Goal: Information Seeking & Learning: Learn about a topic

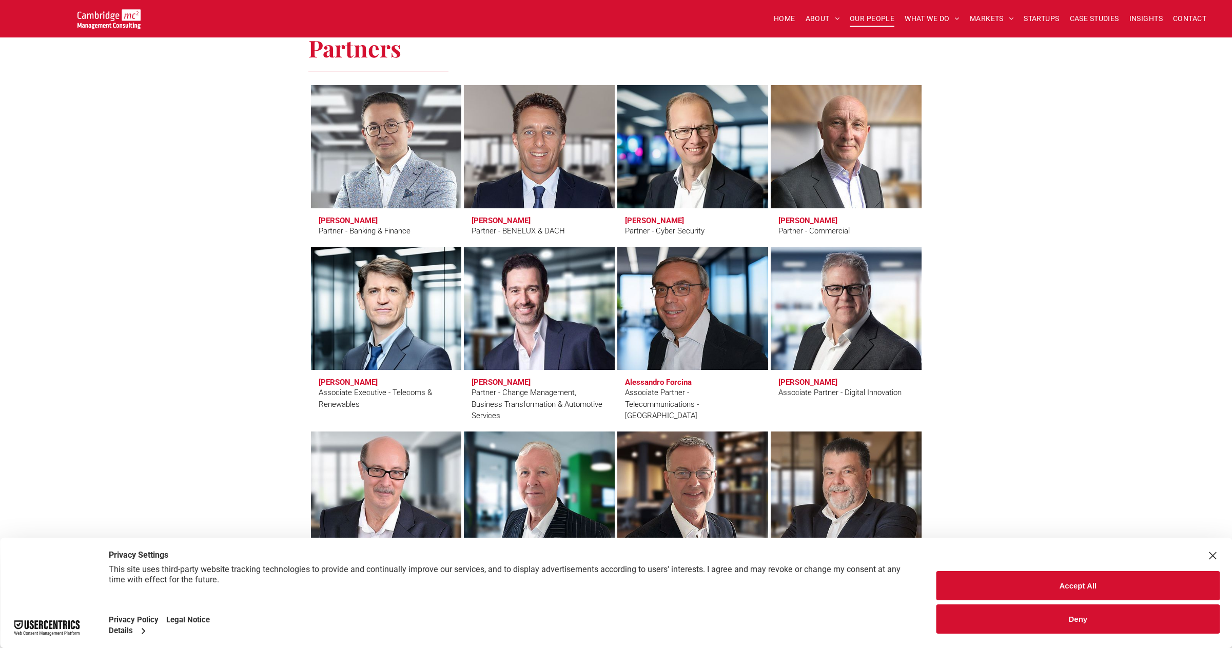
scroll to position [2114, 0]
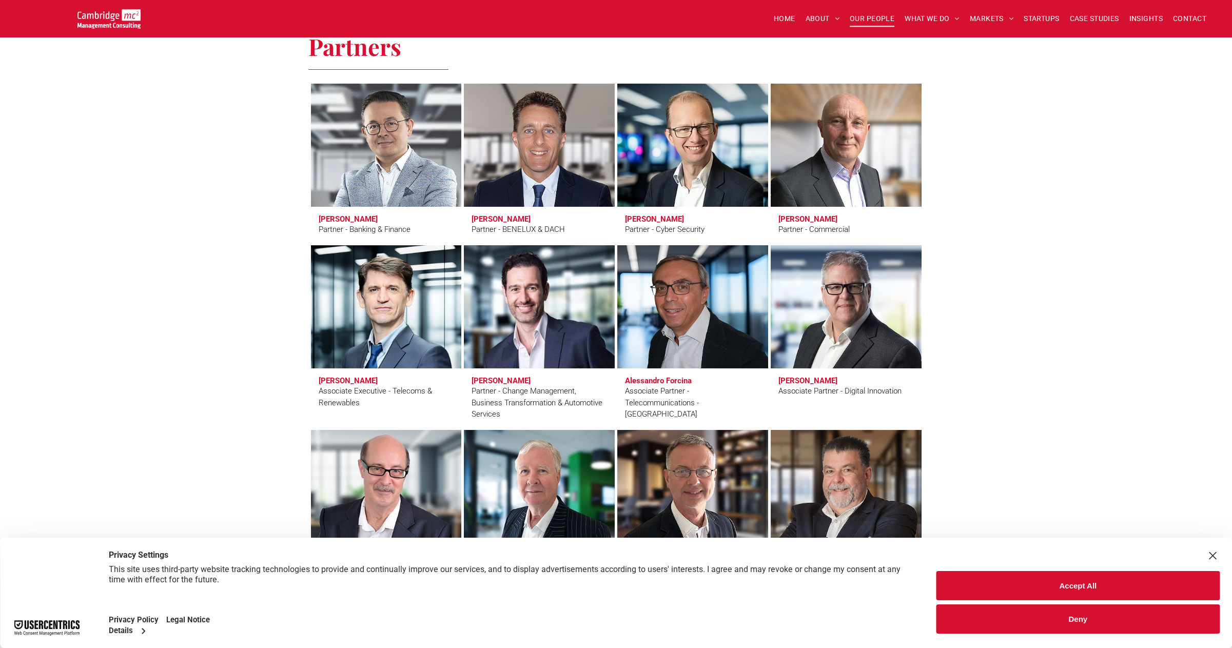
click at [1075, 244] on div "Partners Rinat Abdrasilov Partner - Banking & Finance Marcel Biesmans Partner -…" at bounding box center [616, 500] width 1232 height 969
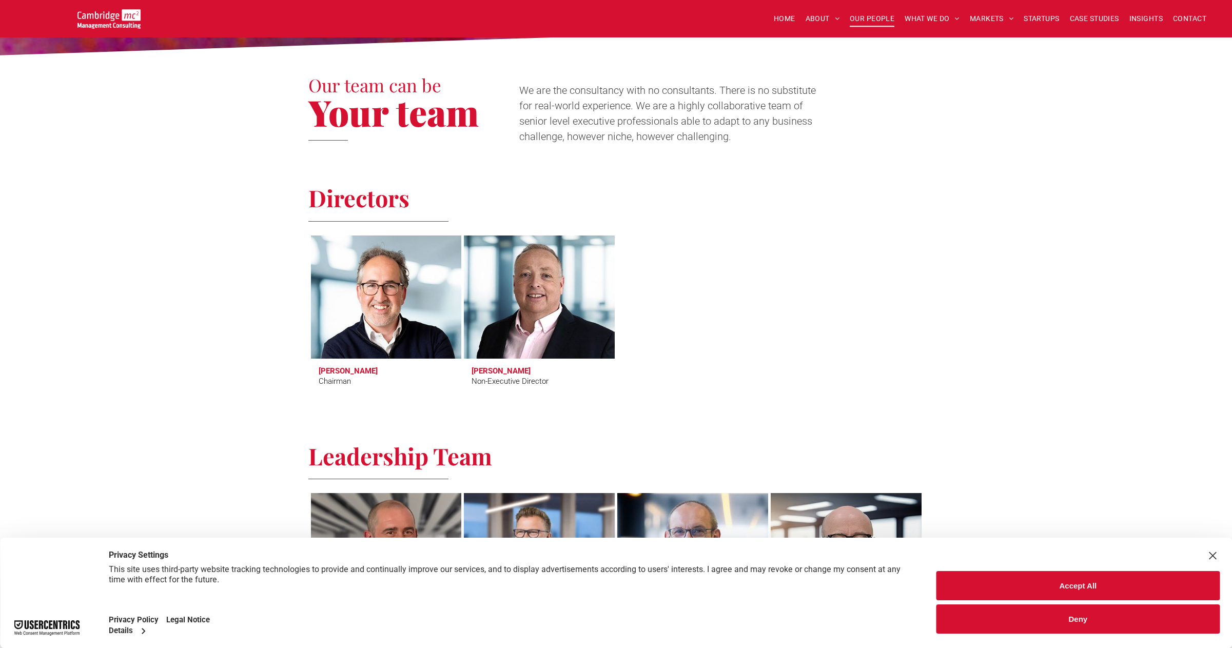
scroll to position [190, 0]
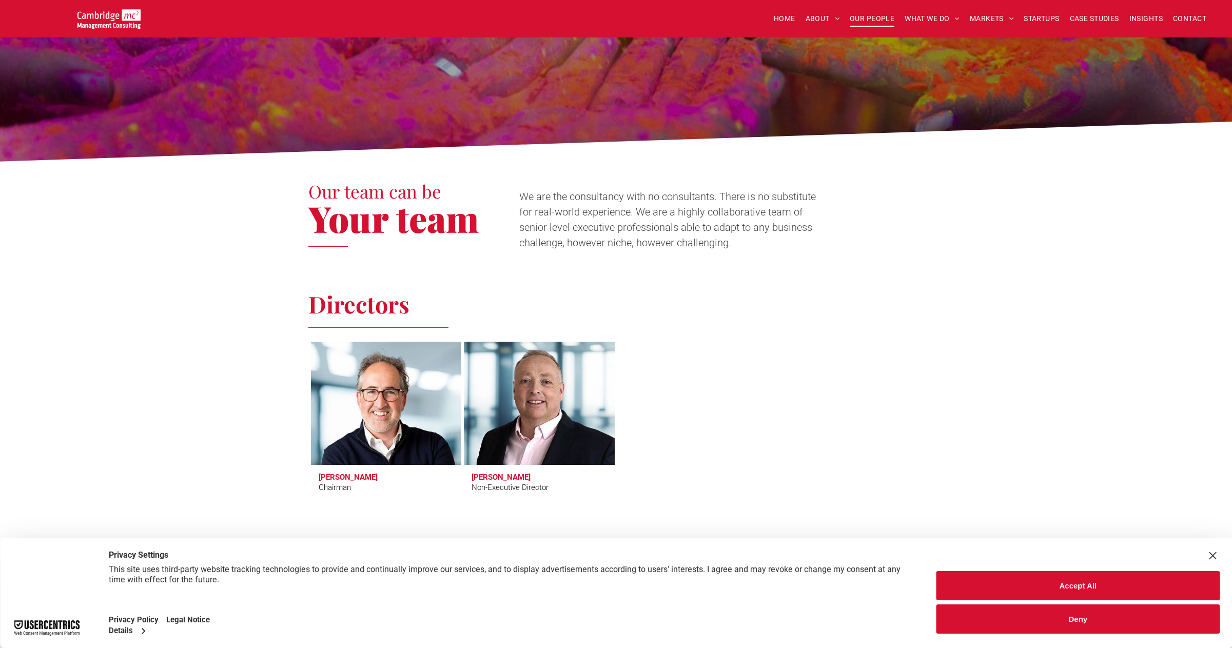
click at [941, 253] on div "Our team can be Your team We are the consultancy with no consultants. There is …" at bounding box center [616, 216] width 1232 height 109
click at [716, 249] on span "We are the consultancy with no consultants. There is no substitute for real-wor…" at bounding box center [667, 219] width 297 height 59
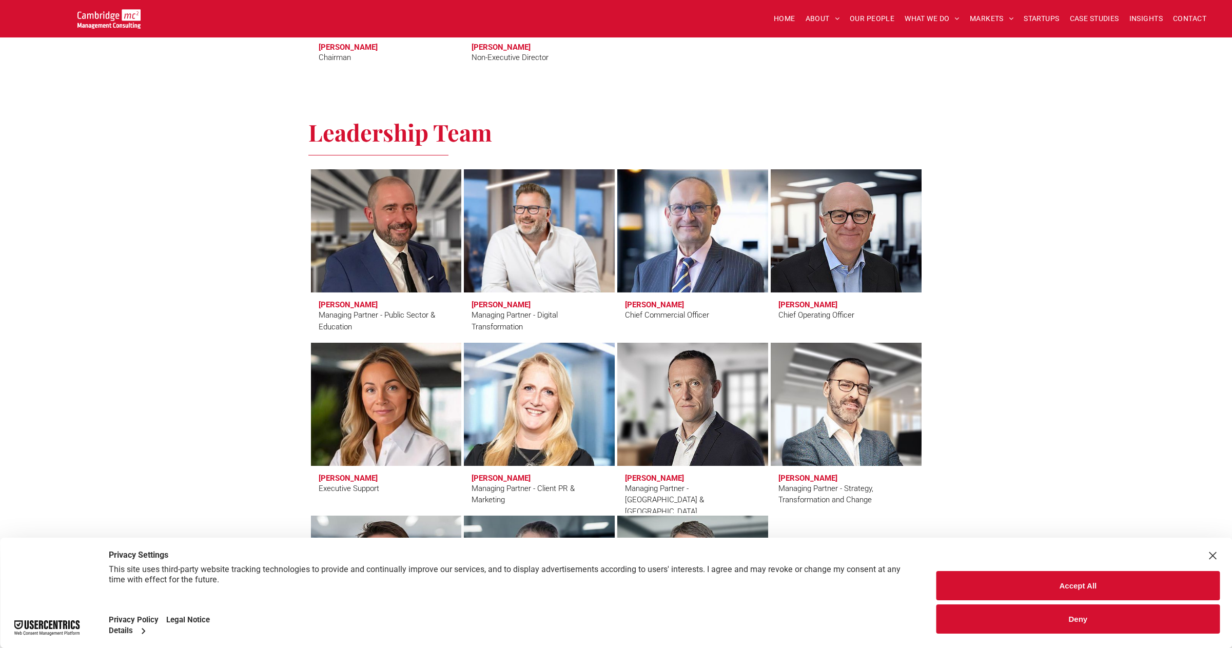
scroll to position [622, 0]
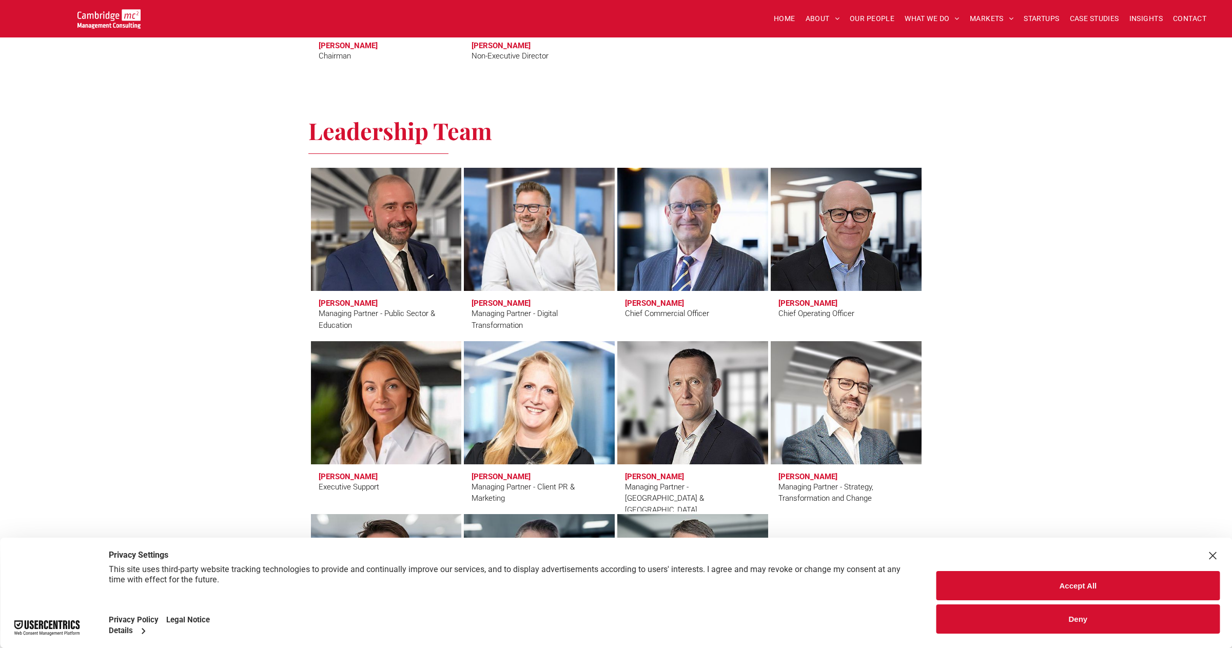
click at [1049, 261] on div "Leadership Team Craig Cheney Managing Partner - Public Sector & Education Simon…" at bounding box center [616, 406] width 1232 height 616
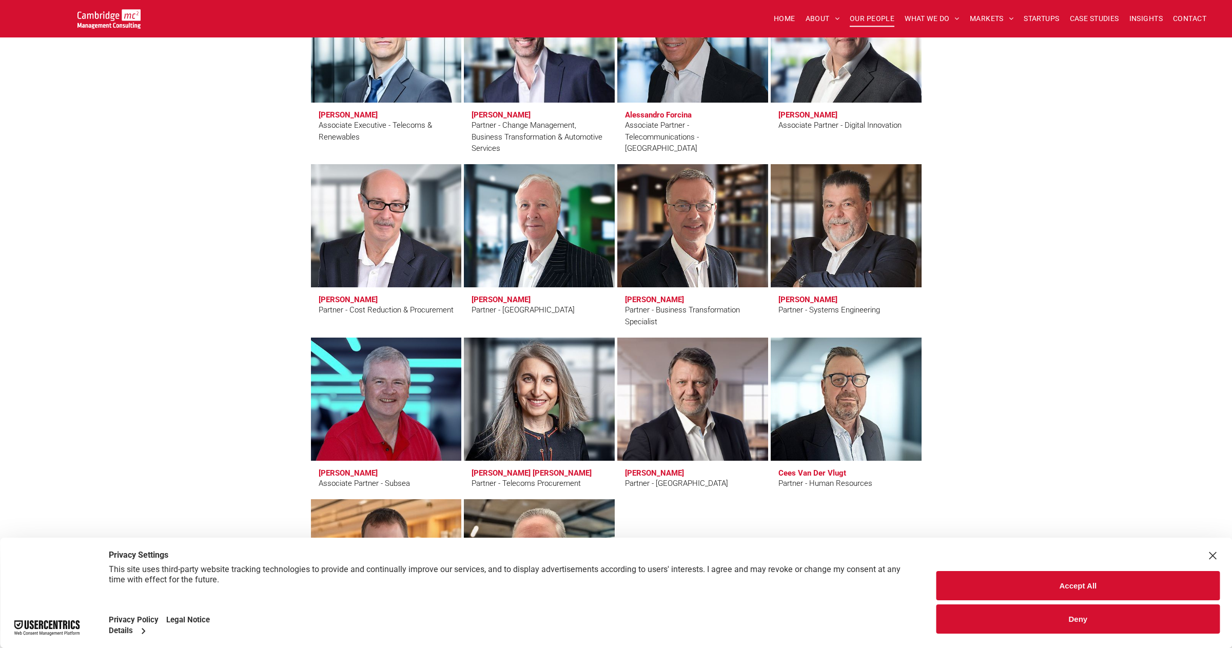
scroll to position [2382, 0]
